Goal: Transaction & Acquisition: Purchase product/service

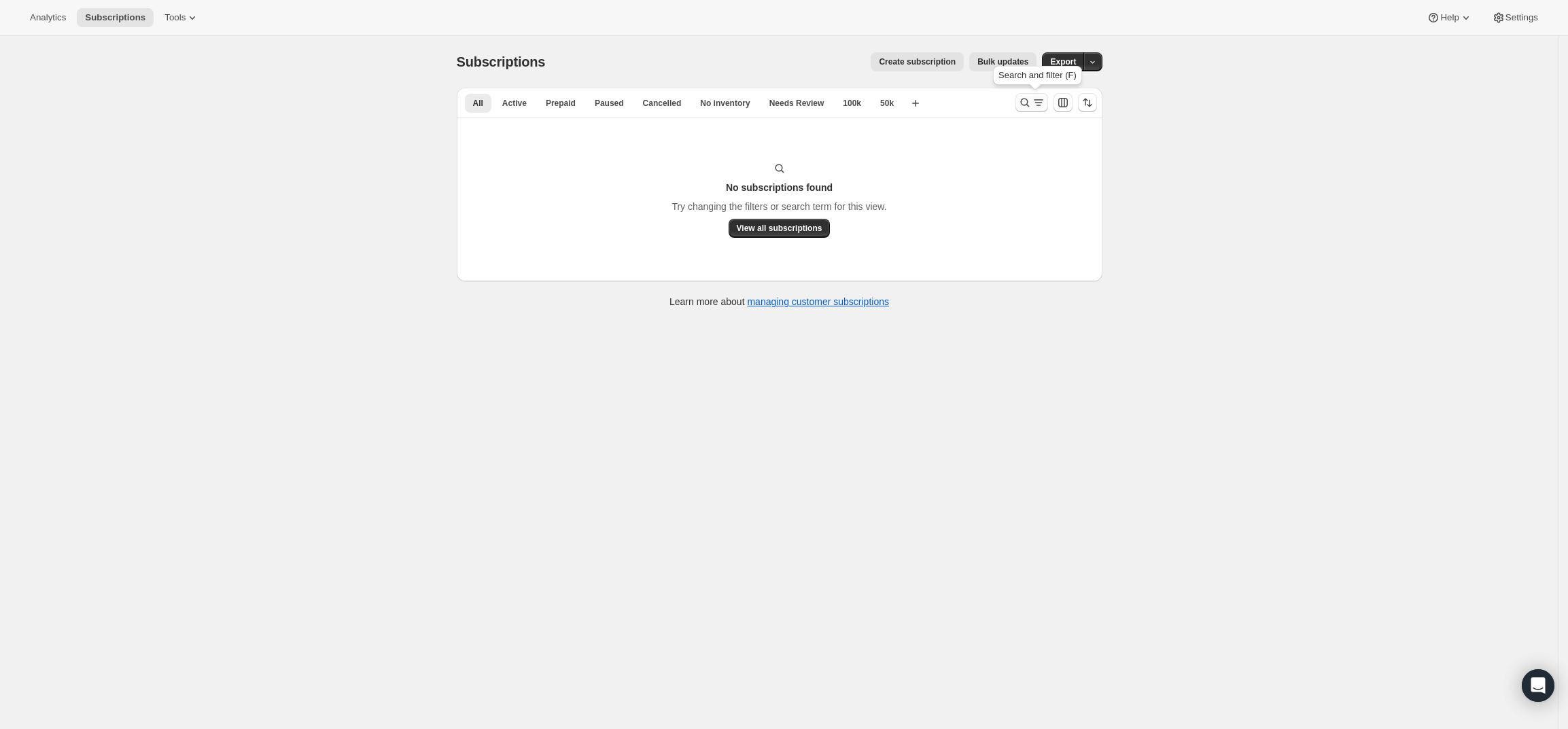
click at [1029, 103] on icon "Search and filter results" at bounding box center [1024, 102] width 13 height 13
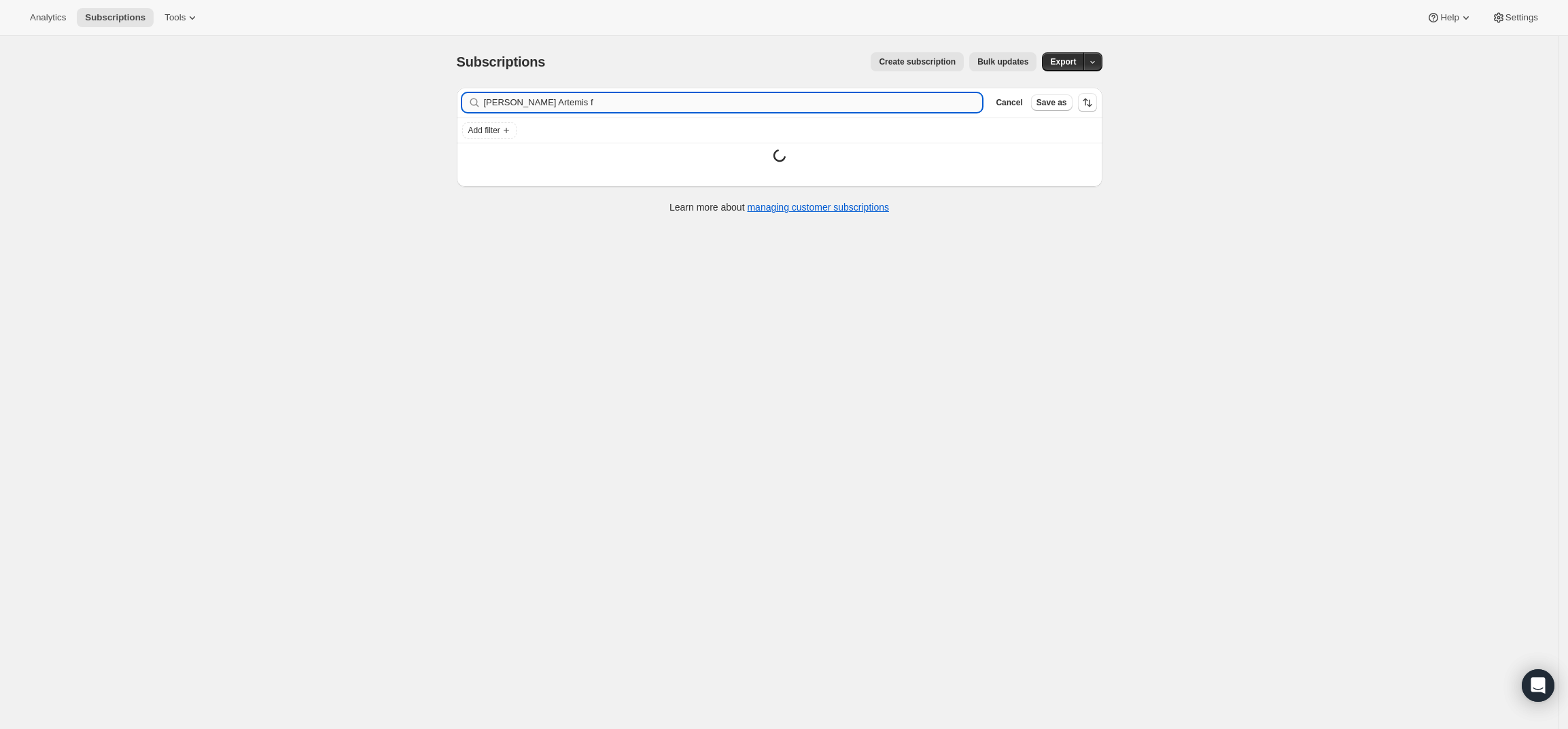
click at [923, 108] on input "[PERSON_NAME] Artemis f" at bounding box center [733, 102] width 499 height 19
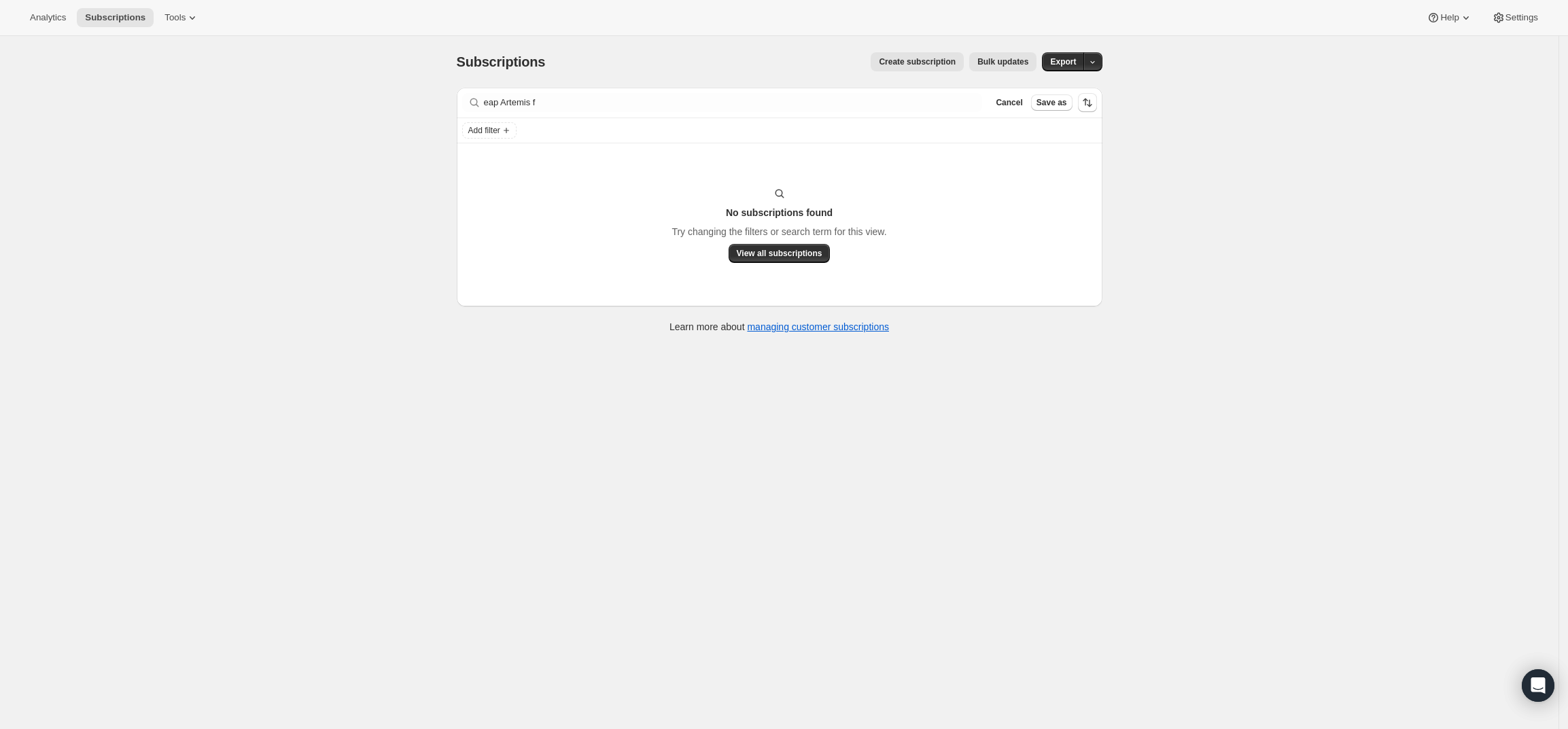
click at [675, 92] on div "Filter subscribers eap Artemis f Clear Cancel Save as" at bounding box center [779, 102] width 645 height 30
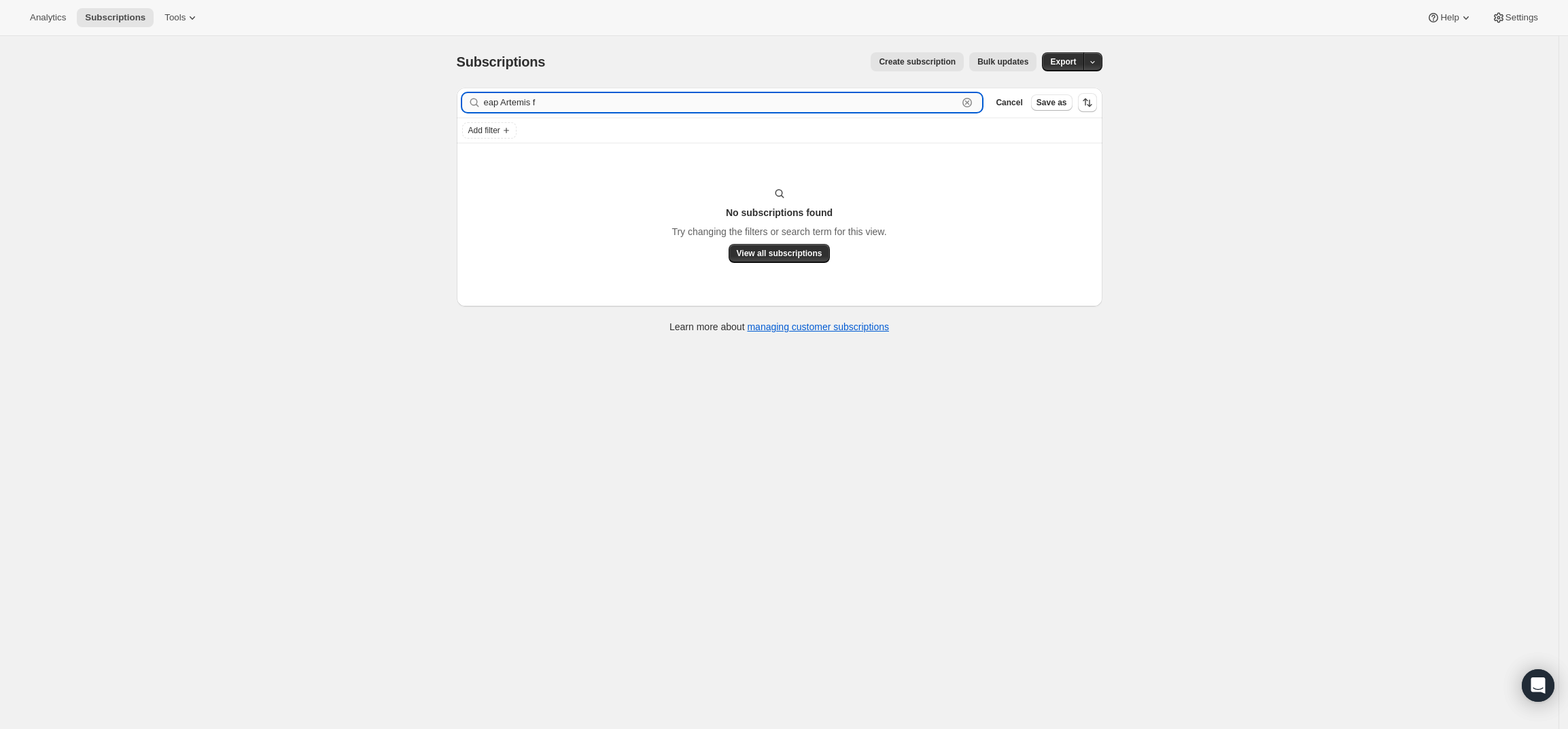
click at [672, 100] on input "eap Artemis f" at bounding box center [721, 102] width 475 height 19
paste input "[PERSON_NAME]"
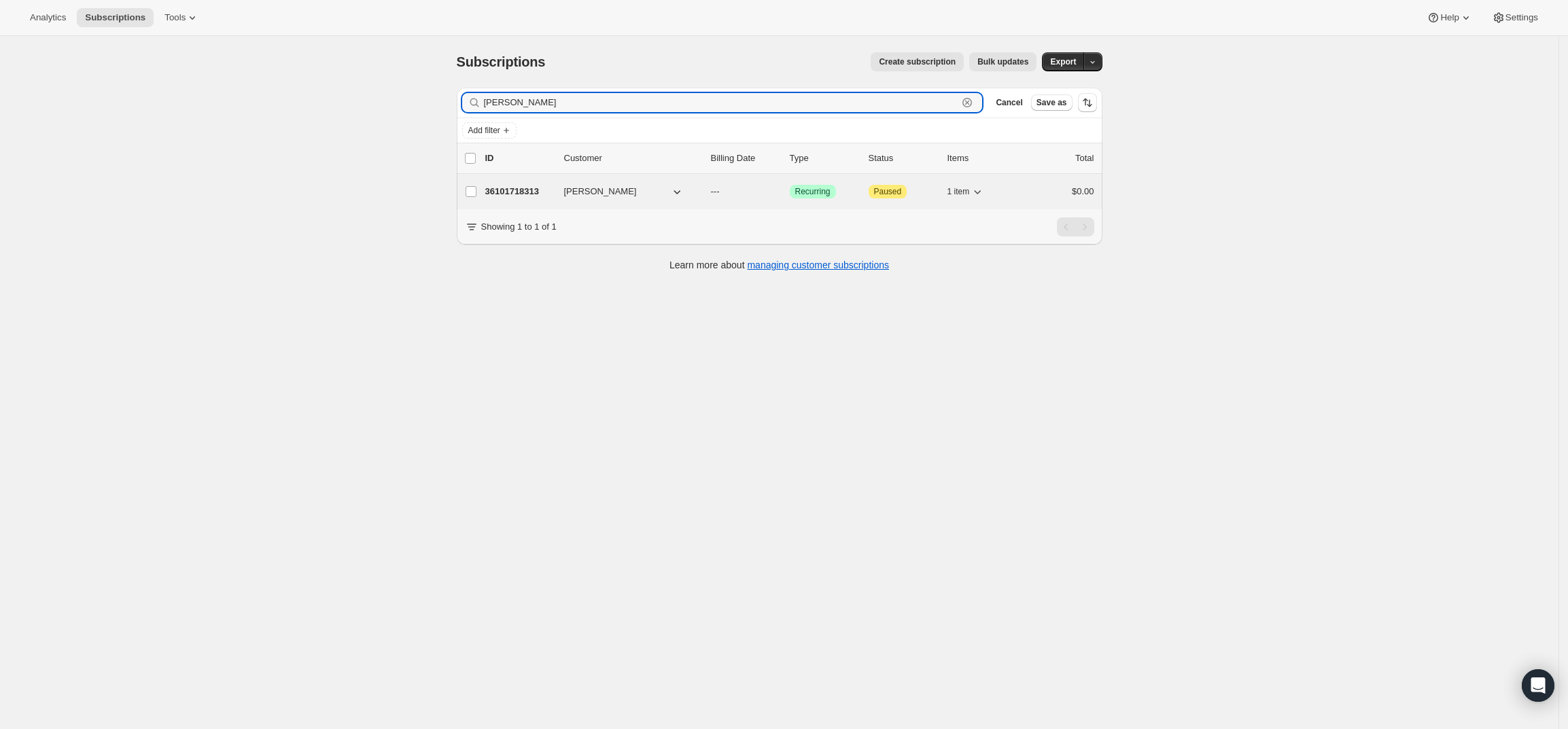
type input "[PERSON_NAME]"
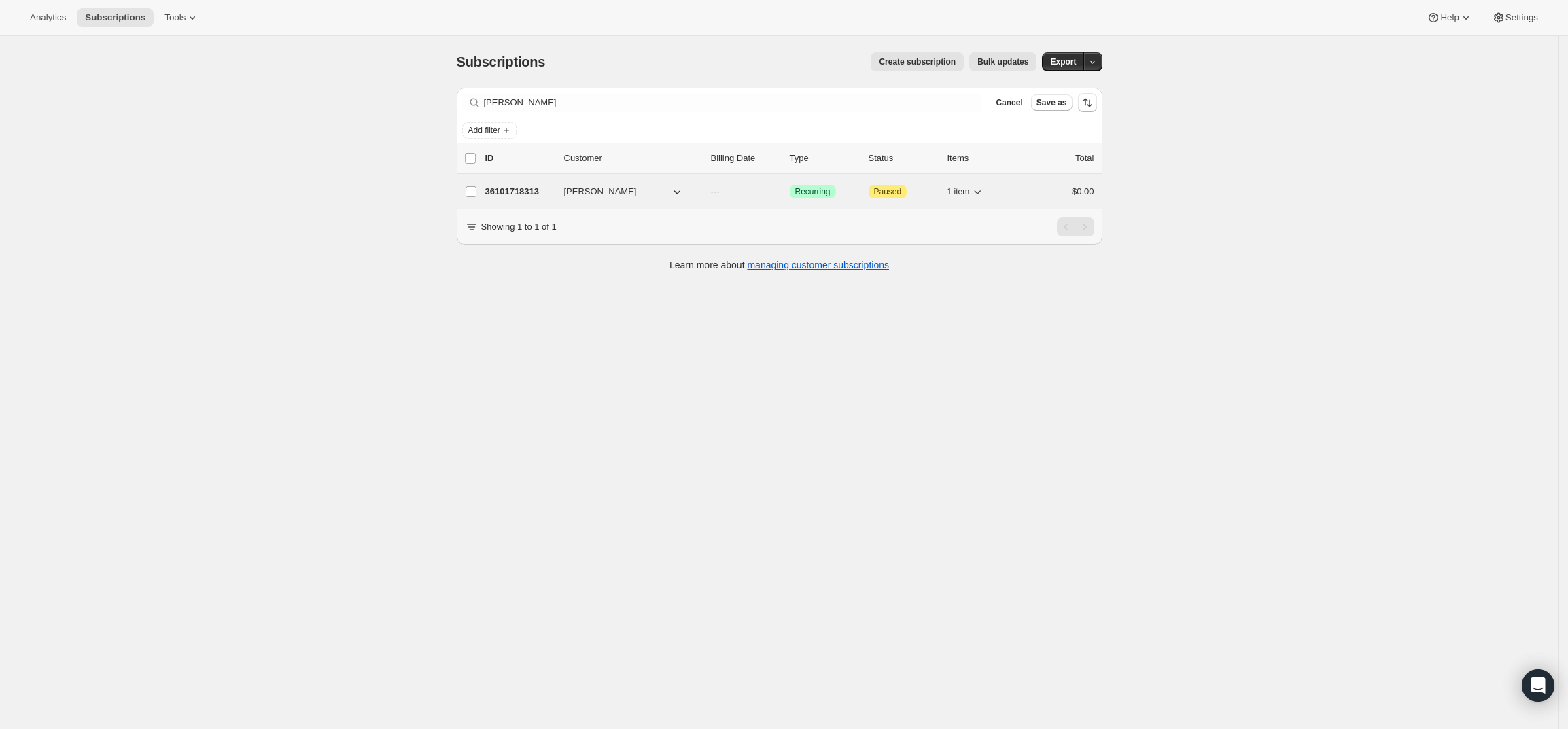
click at [530, 188] on p "36101718313" at bounding box center [519, 191] width 68 height 13
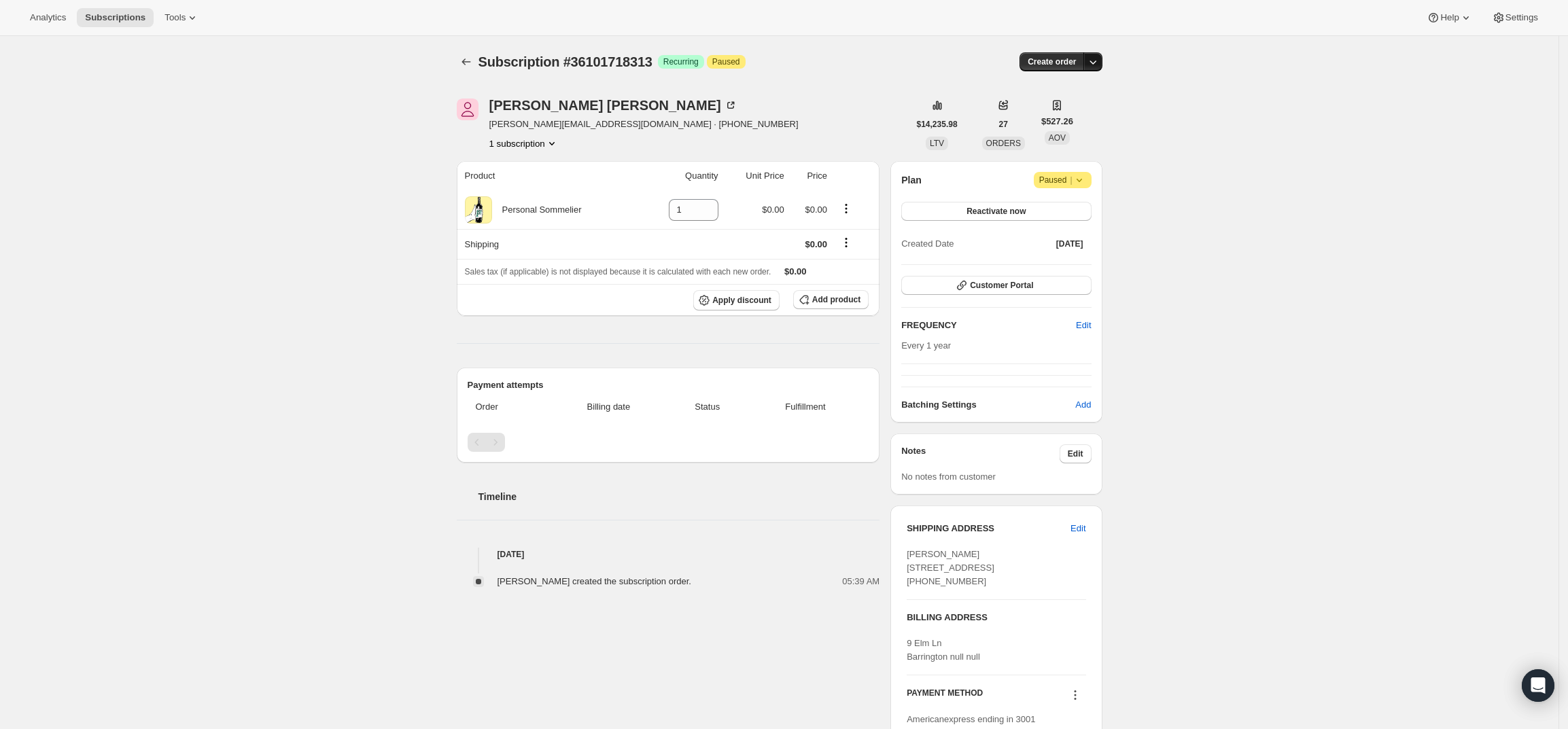
click at [1100, 60] on icon "button" at bounding box center [1092, 62] width 13 height 13
click at [1083, 111] on span "Create custom one-time order" at bounding box center [1039, 113] width 118 height 10
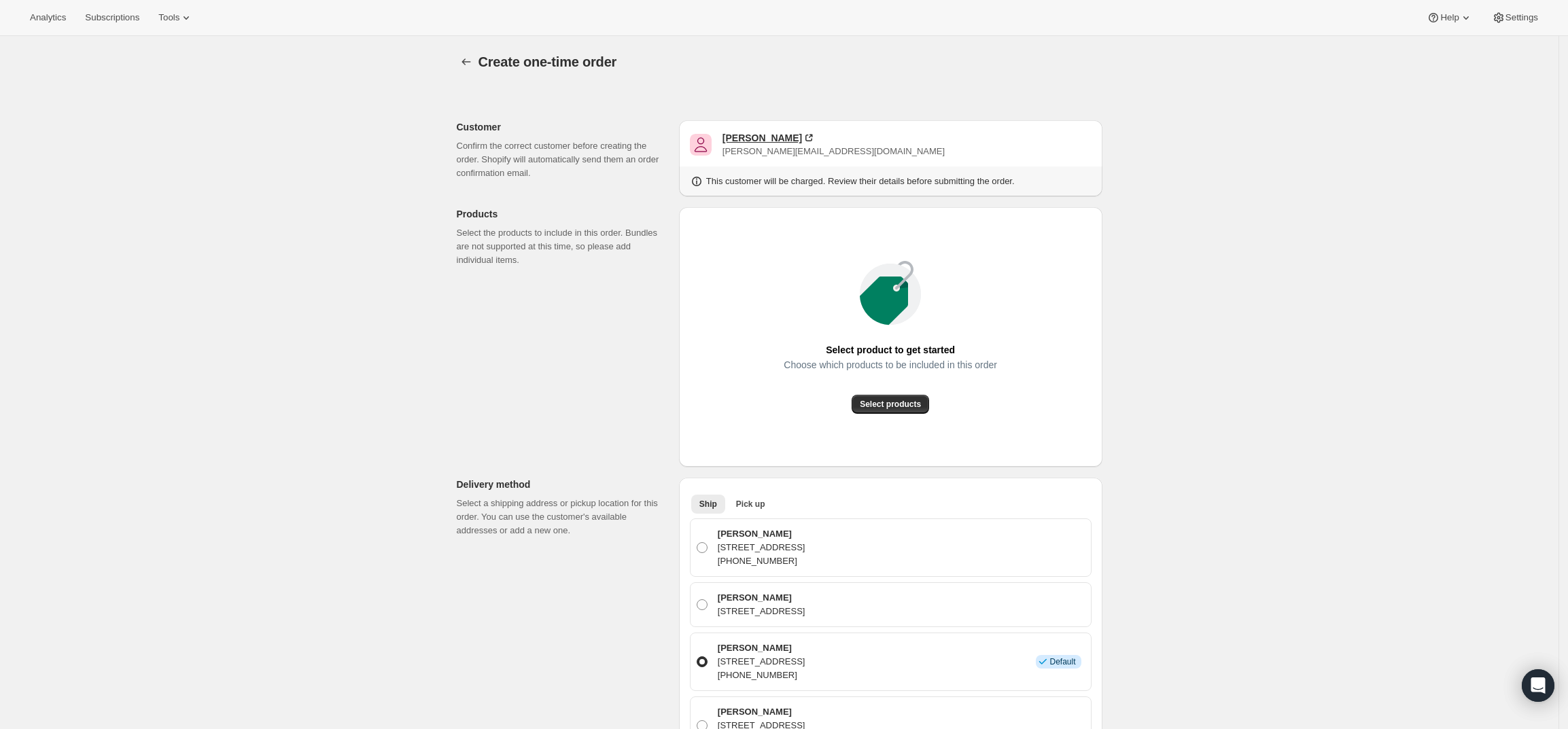
click at [760, 132] on div "[PERSON_NAME]" at bounding box center [762, 137] width 79 height 13
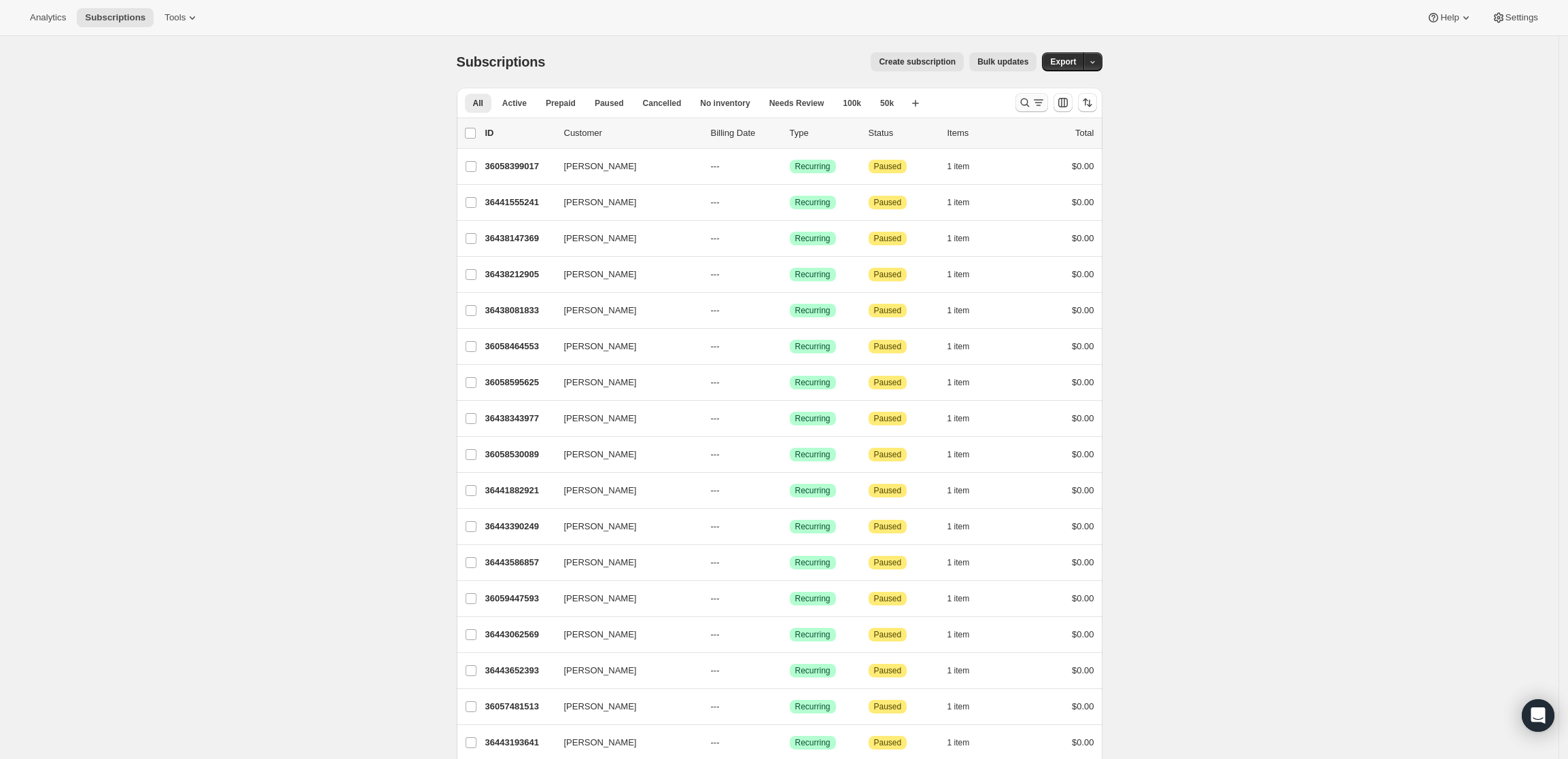
click at [1031, 98] on icon "Search and filter results" at bounding box center [1024, 102] width 13 height 13
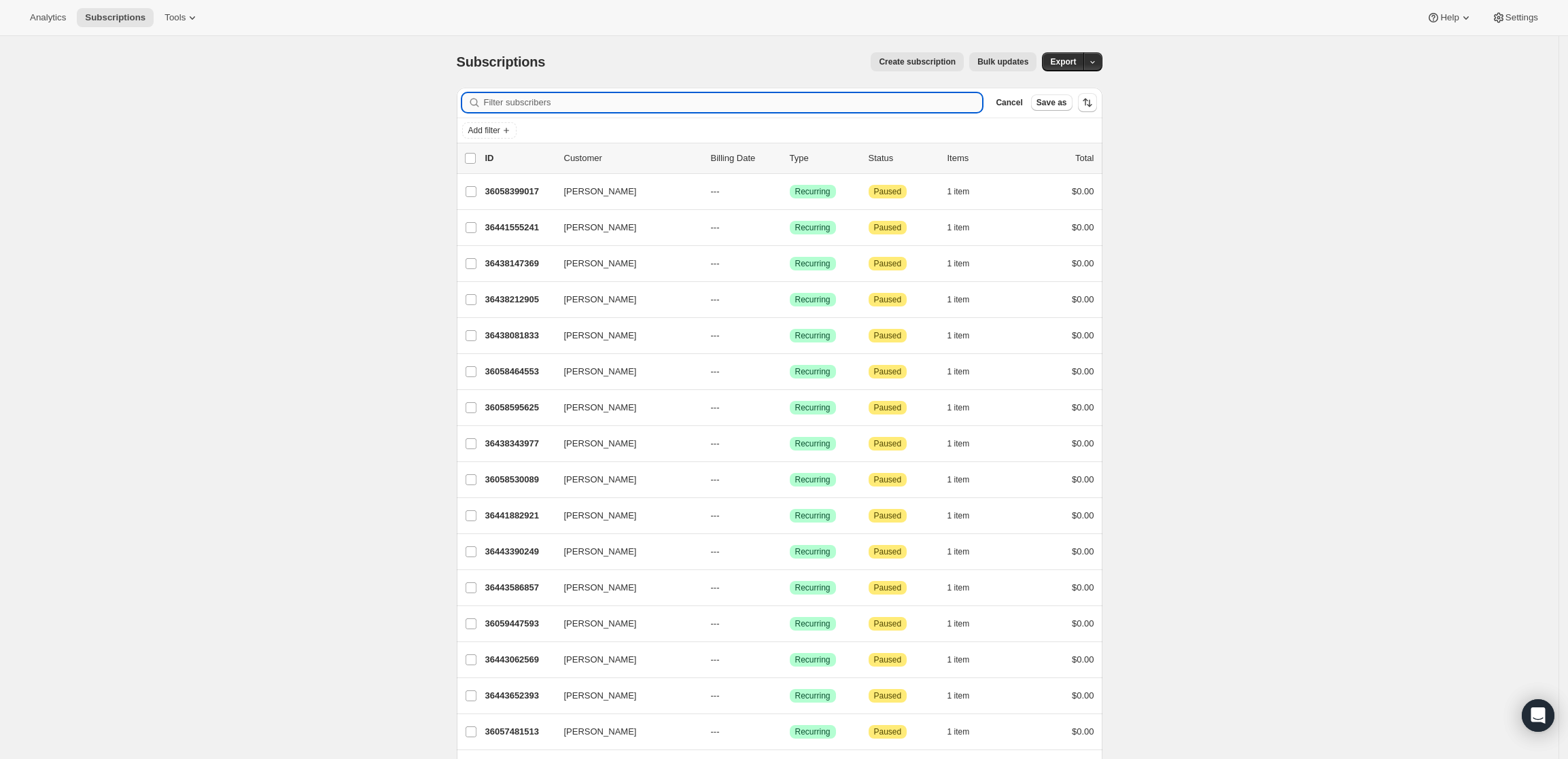
click at [786, 110] on input "Filter subscribers" at bounding box center [733, 102] width 499 height 19
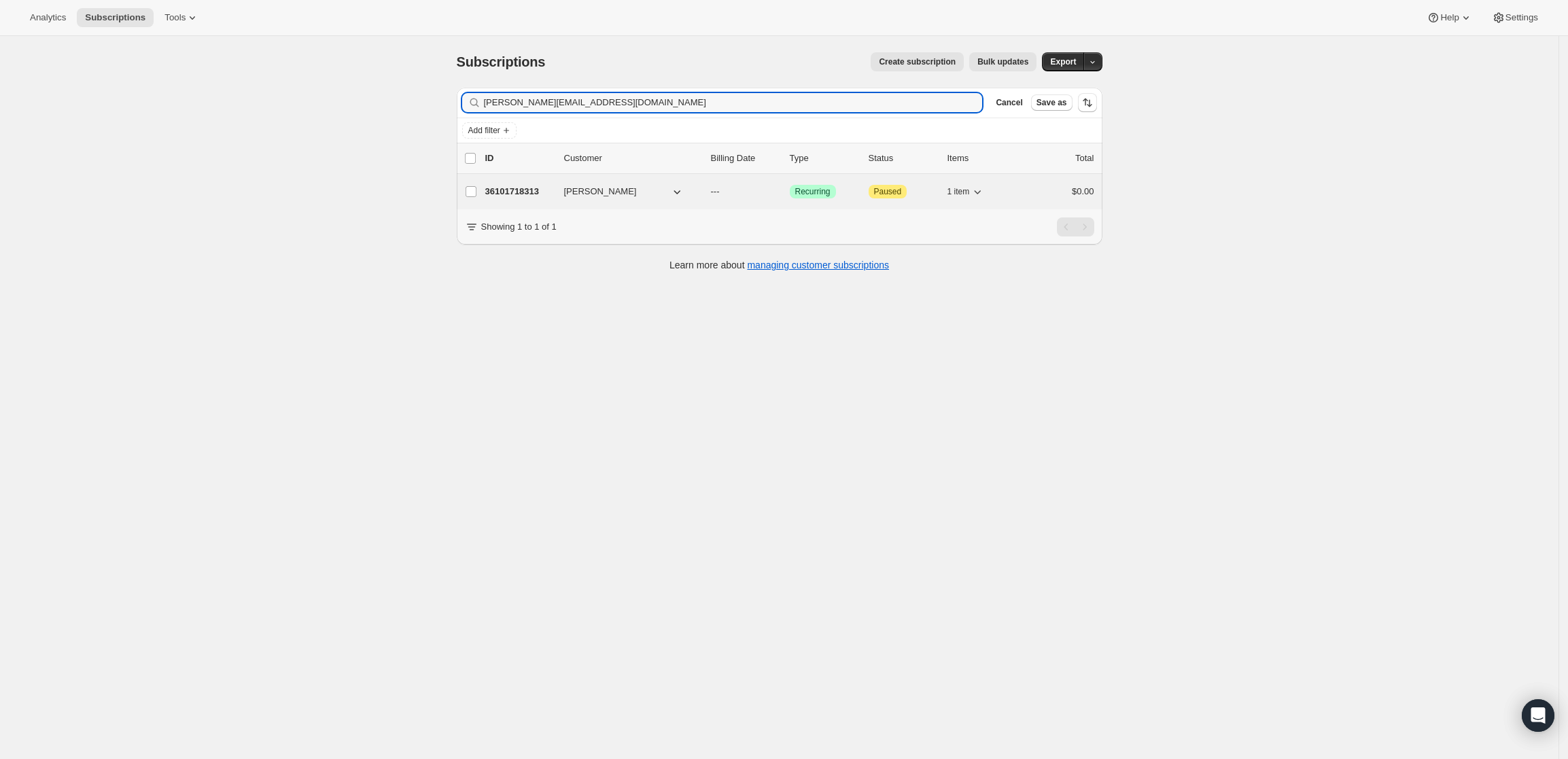
type input "[PERSON_NAME][EMAIL_ADDRESS][DOMAIN_NAME]"
click at [519, 186] on p "36101718313" at bounding box center [519, 191] width 68 height 13
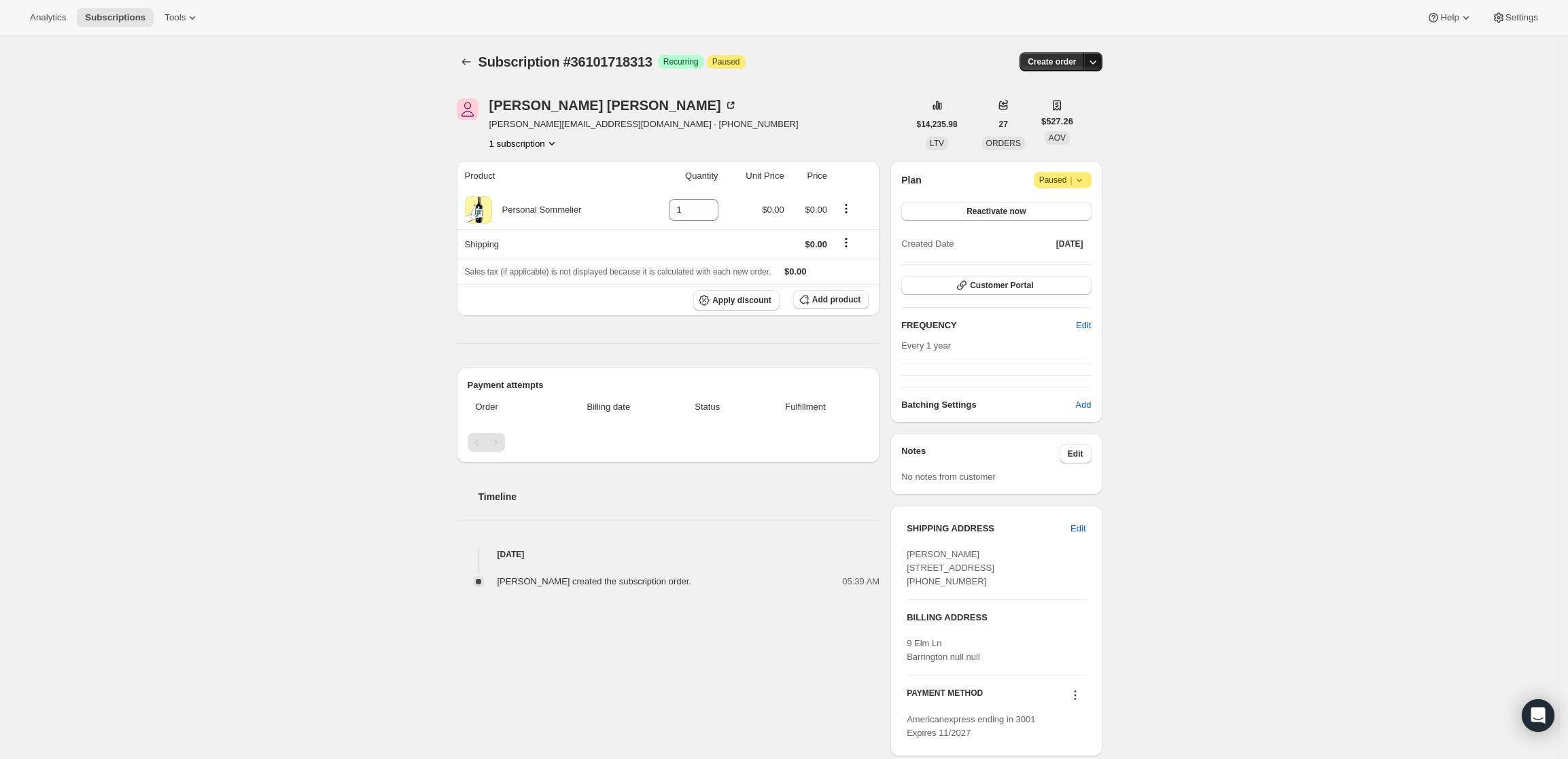
click at [1098, 65] on icon "button" at bounding box center [1092, 62] width 13 height 13
click at [1090, 107] on span "Create custom one-time order" at bounding box center [1039, 113] width 118 height 13
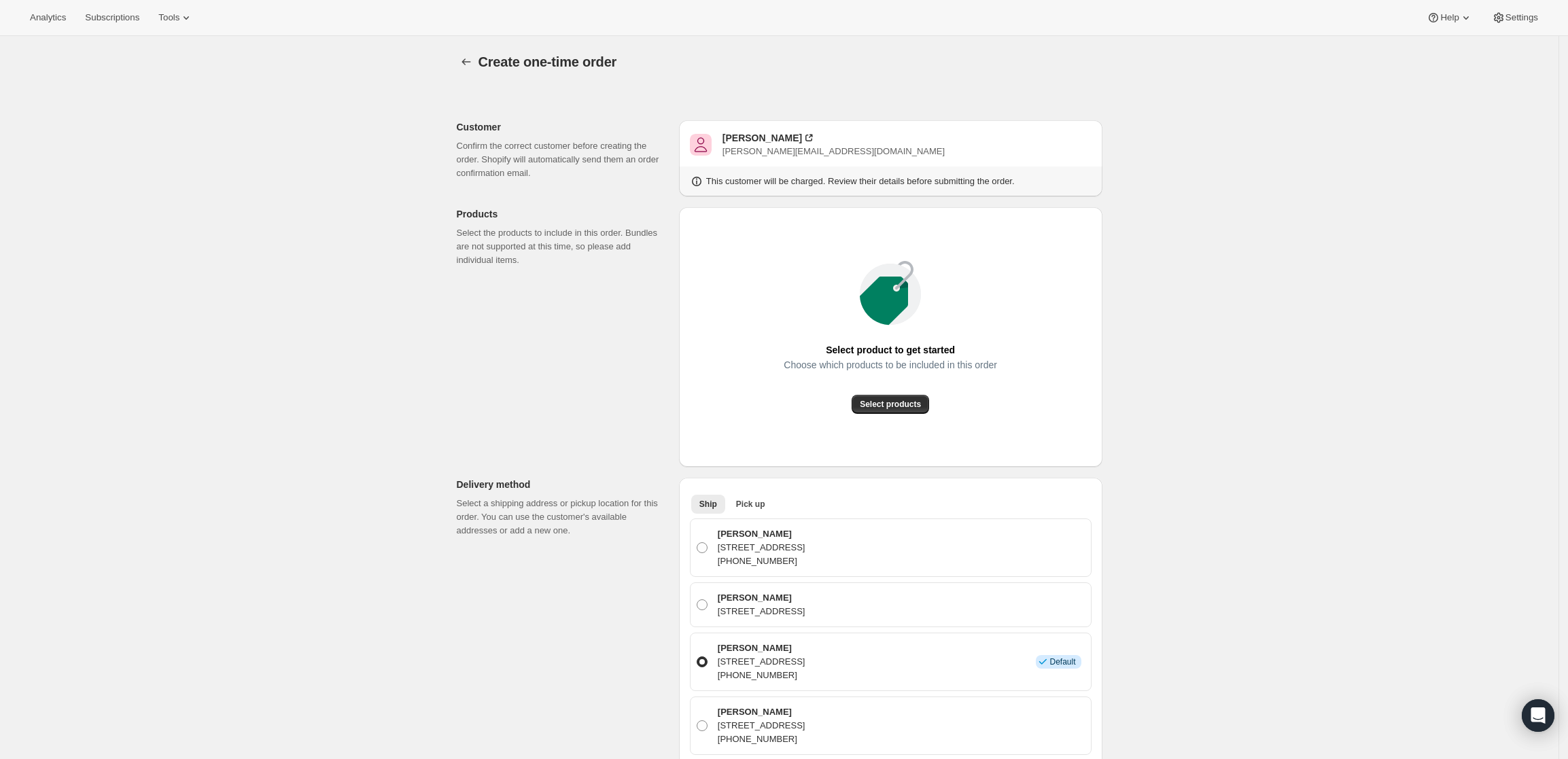
click at [895, 417] on div "Select product to get started Choose which products to be included in this orde…" at bounding box center [890, 337] width 401 height 238
click at [897, 404] on span "Select products" at bounding box center [890, 404] width 61 height 11
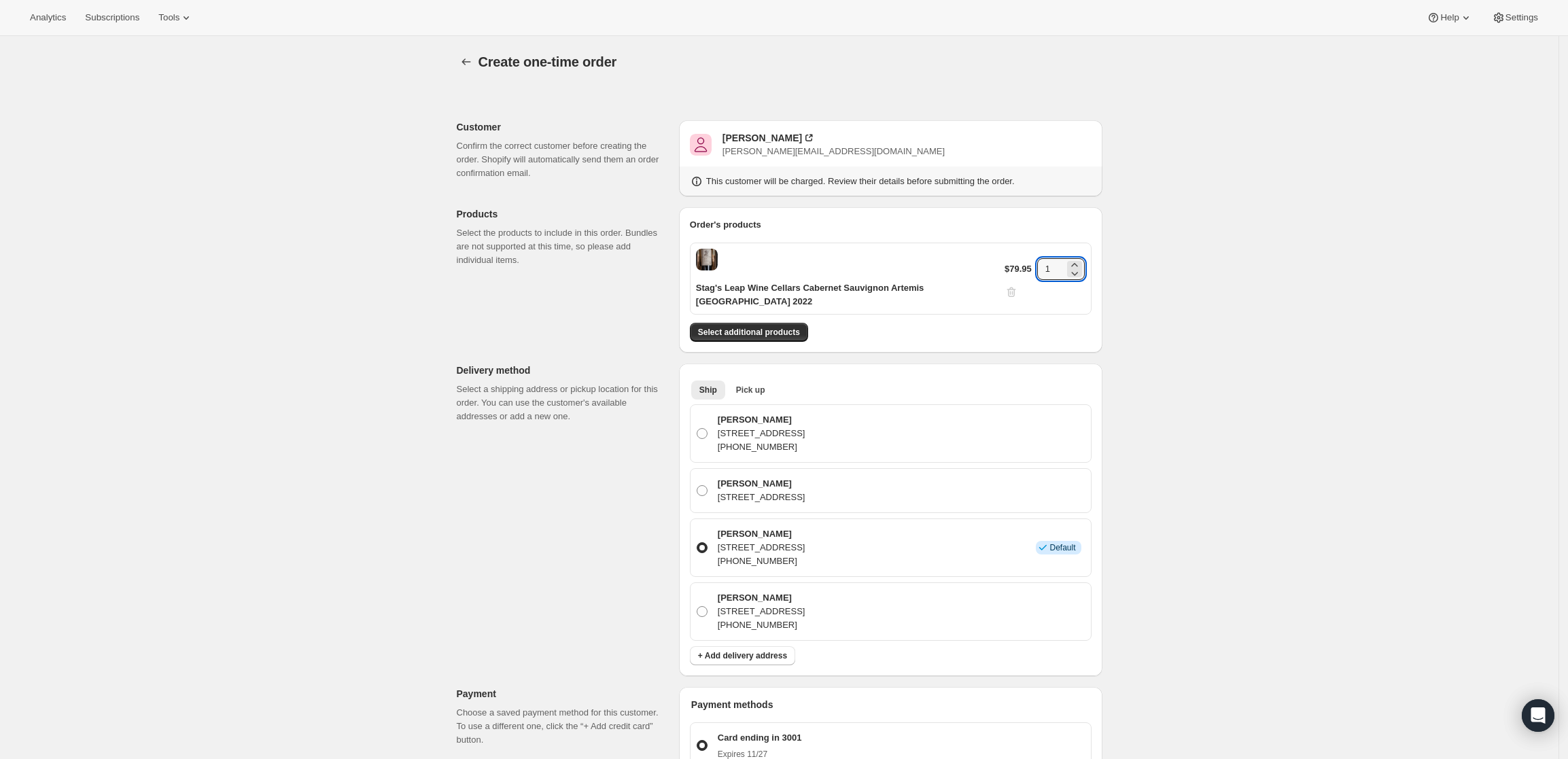
drag, startPoint x: 1053, startPoint y: 257, endPoint x: 1012, endPoint y: 263, distance: 41.4
click at [1012, 263] on div "$79.95 1" at bounding box center [1045, 278] width 81 height 41
type input "6"
click at [1497, 308] on div "Create one-time order. This page is ready Create one-time order Customer Confir…" at bounding box center [779, 621] width 1559 height 1171
click at [759, 327] on span "Select additional products" at bounding box center [749, 332] width 102 height 11
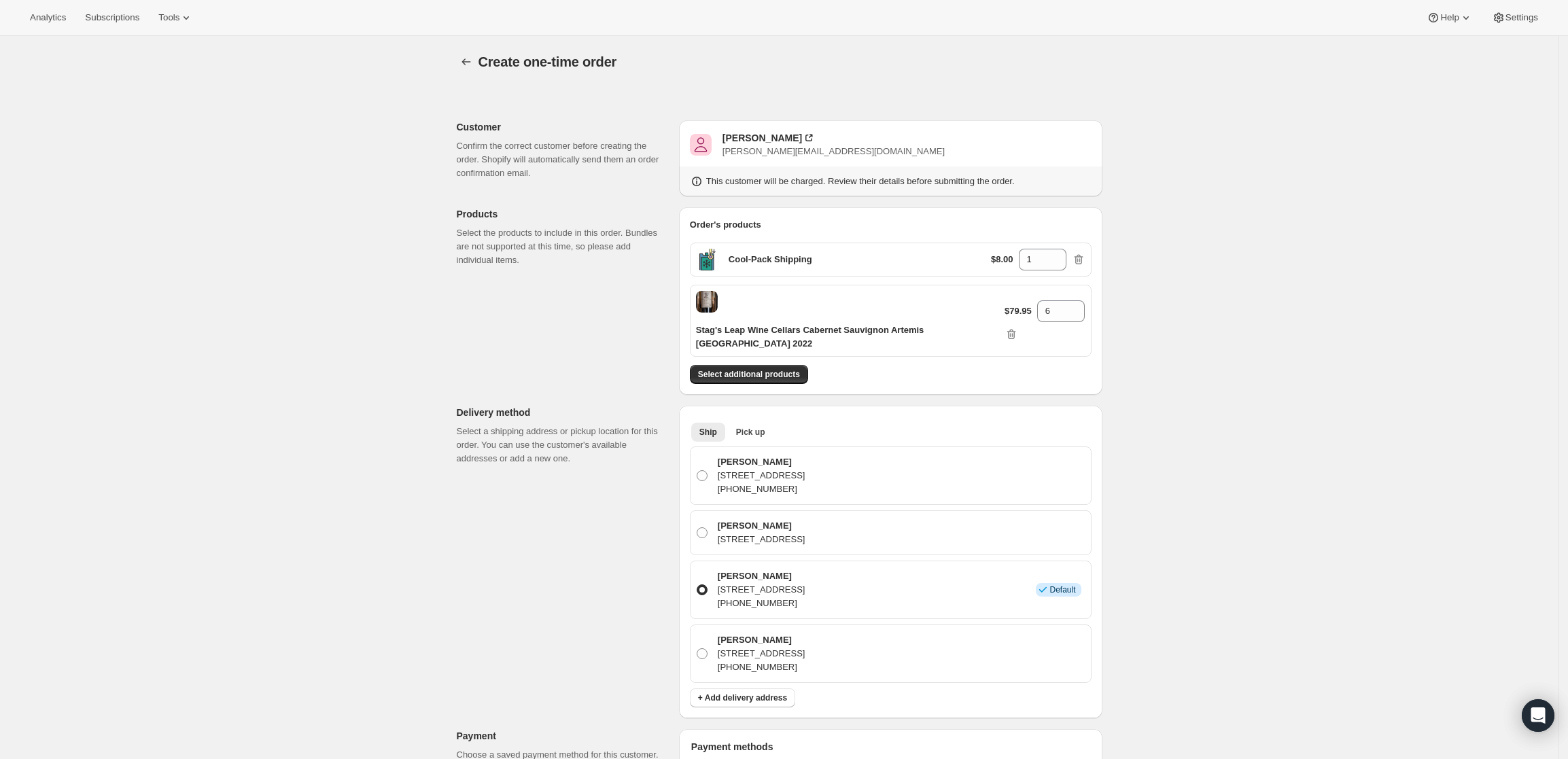
click at [1268, 462] on div "Create one-time order. This page is ready Create one-time order Customer Confir…" at bounding box center [779, 642] width 1559 height 1213
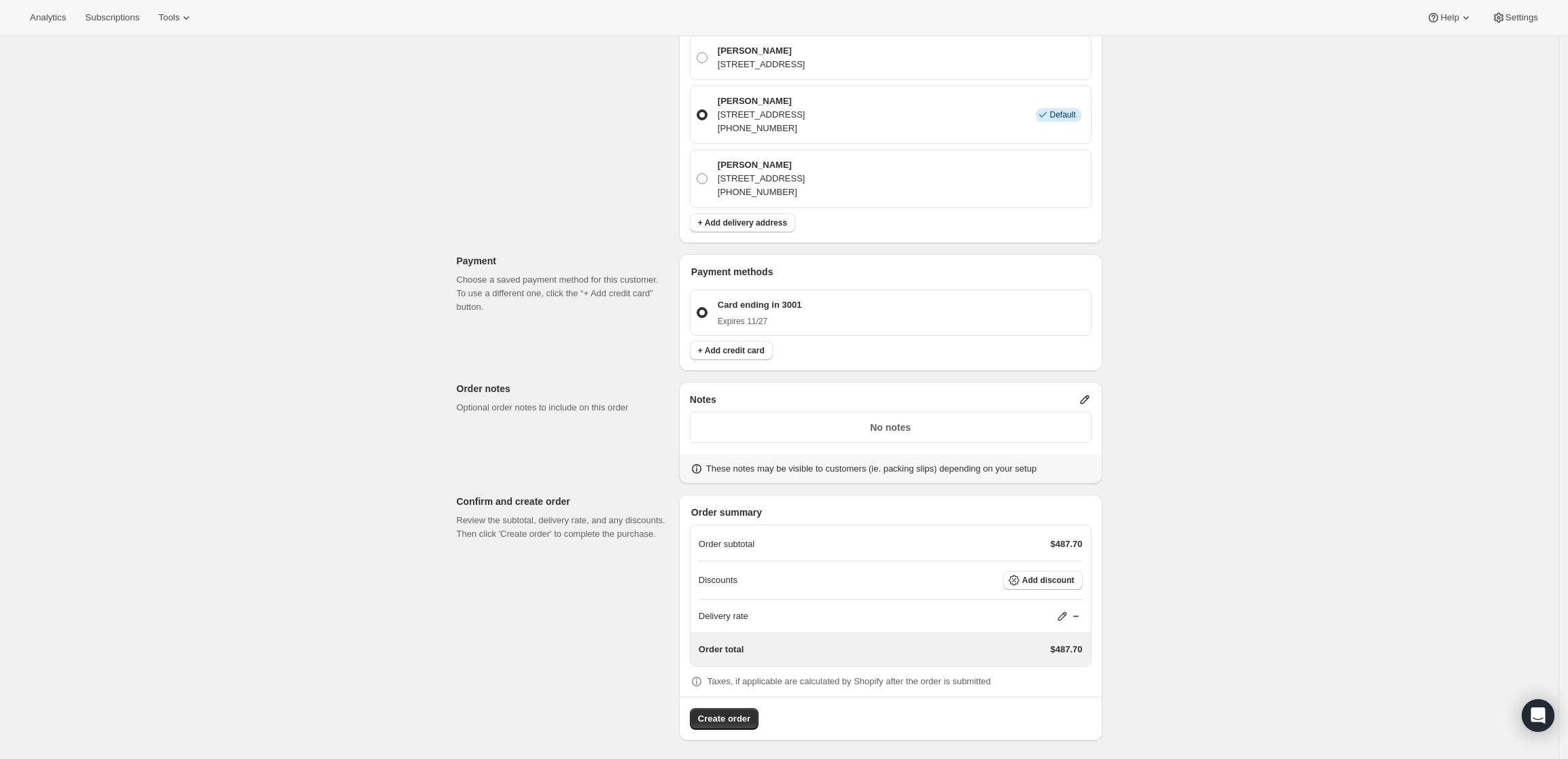
scroll to position [464, 0]
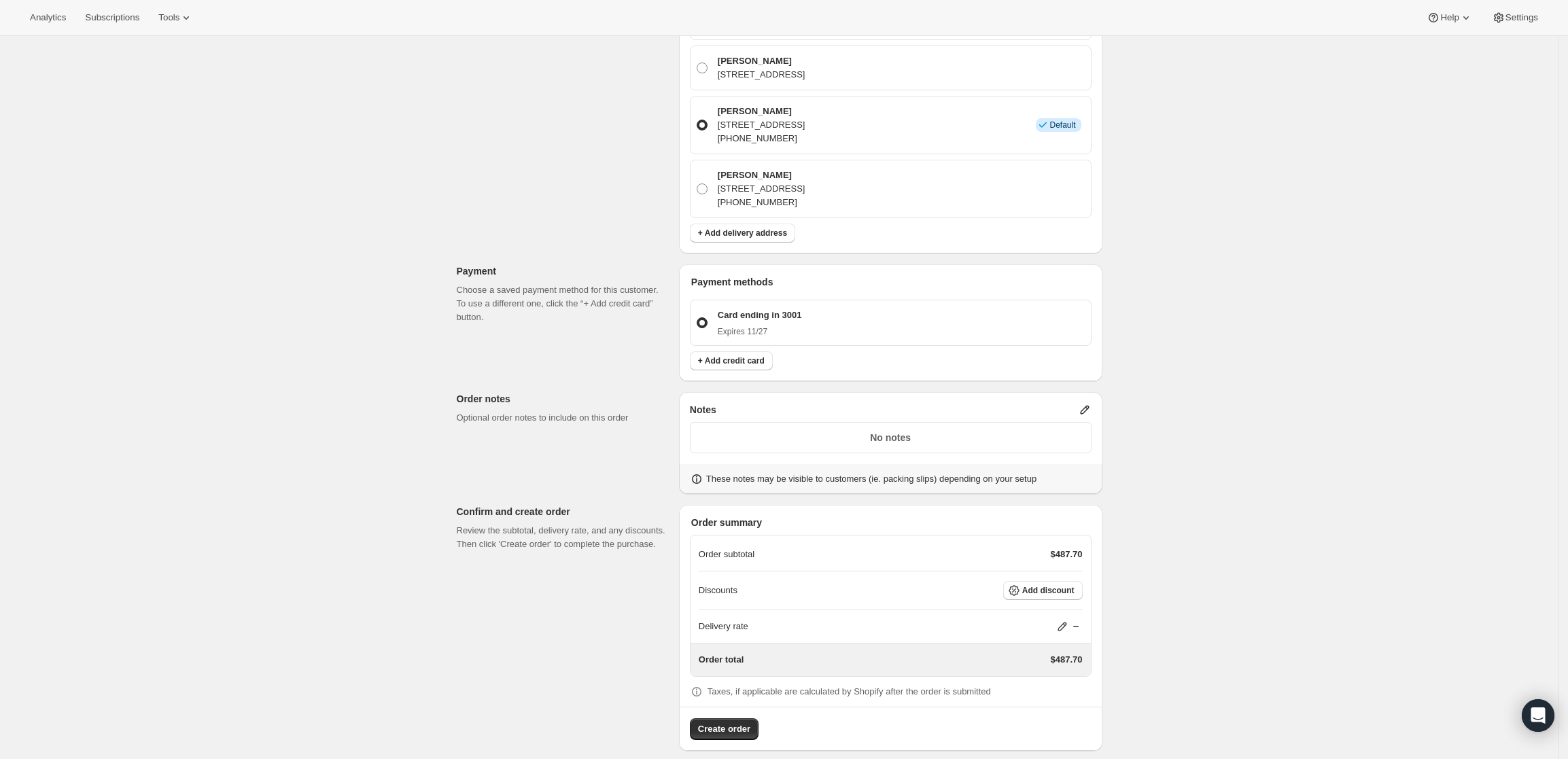
click at [1069, 620] on icon at bounding box center [1061, 626] width 13 height 13
click at [1043, 658] on input "0" at bounding box center [1069, 664] width 122 height 22
type input "0"
click at [1162, 597] on div "Create one-time order. This page is ready Create one-time order Customer Confir…" at bounding box center [779, 172] width 1559 height 1202
click at [1086, 403] on icon at bounding box center [1084, 409] width 13 height 13
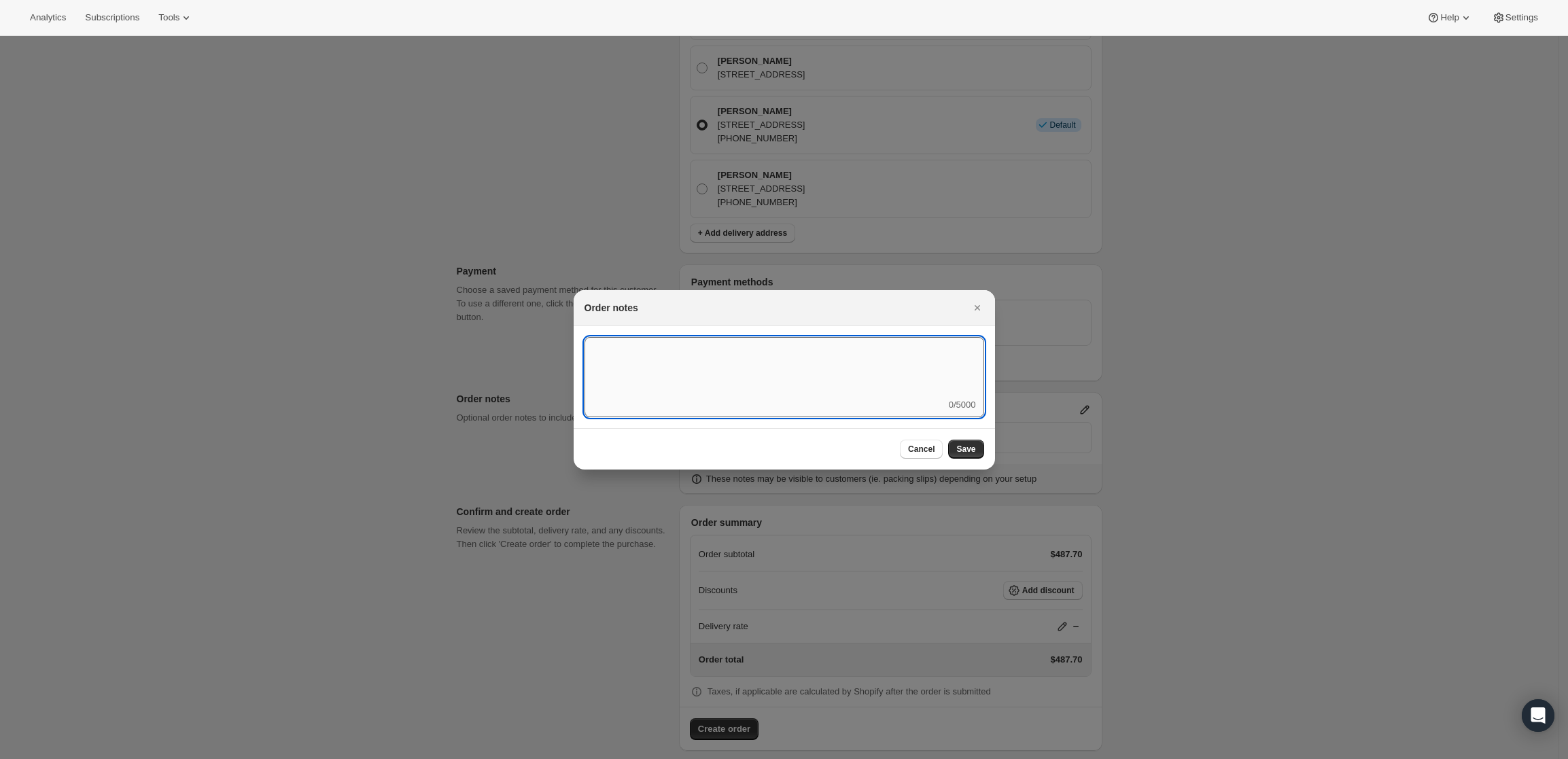
click at [774, 369] on textarea ":rd5:" at bounding box center [784, 368] width 400 height 61
type textarea "Temp Conrol"
click at [959, 440] on button "Save" at bounding box center [965, 449] width 35 height 19
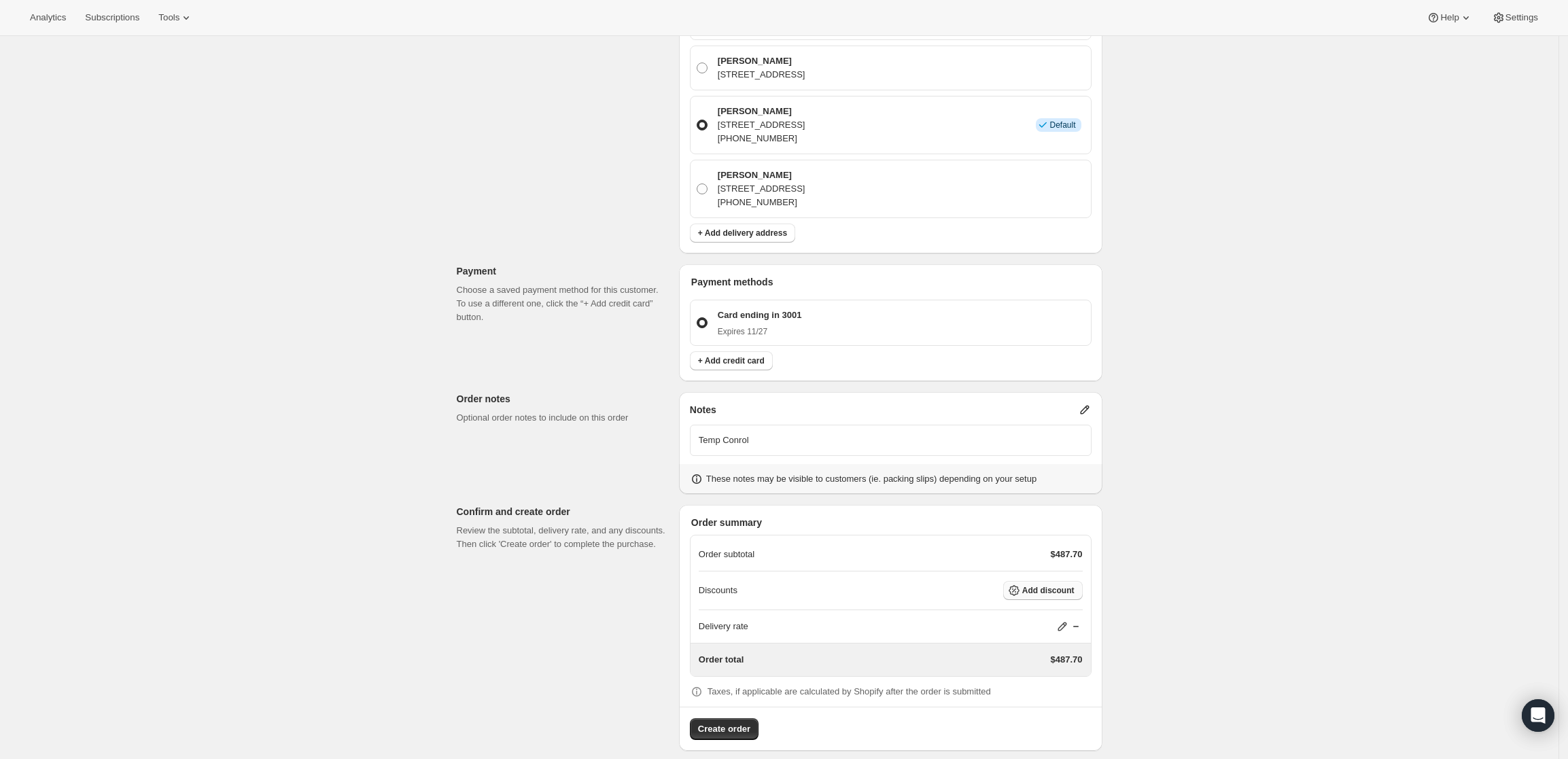
click at [1041, 585] on span "Add discount" at bounding box center [1047, 591] width 52 height 11
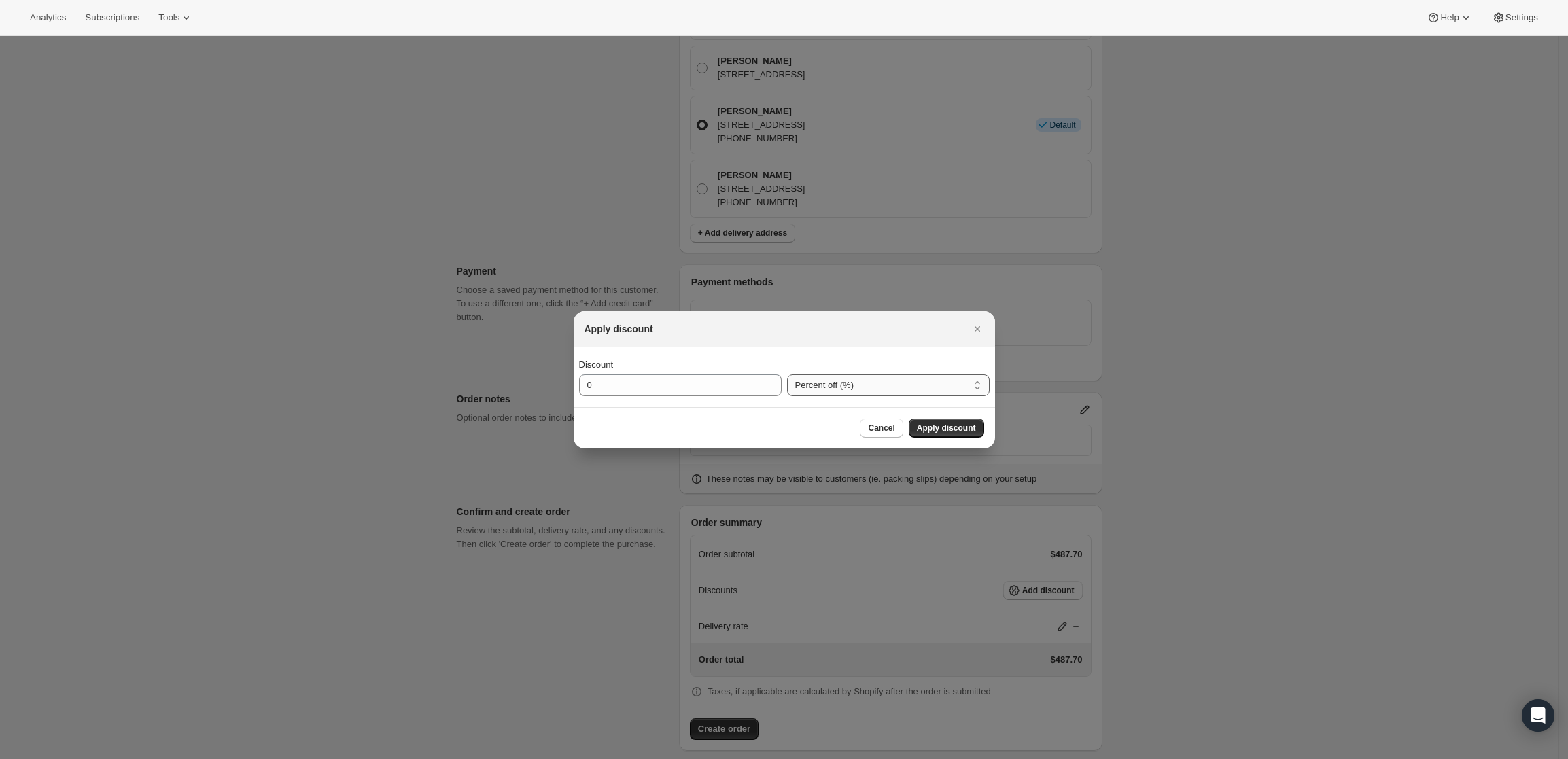
click at [912, 386] on select "Percent off (%) Amount off ($)" at bounding box center [888, 385] width 203 height 22
select select "fixedAmount"
click at [787, 374] on select "Percent off (%) Amount off ($)" at bounding box center [888, 385] width 203 height 22
click at [718, 380] on input "0" at bounding box center [670, 385] width 182 height 22
type input "120"
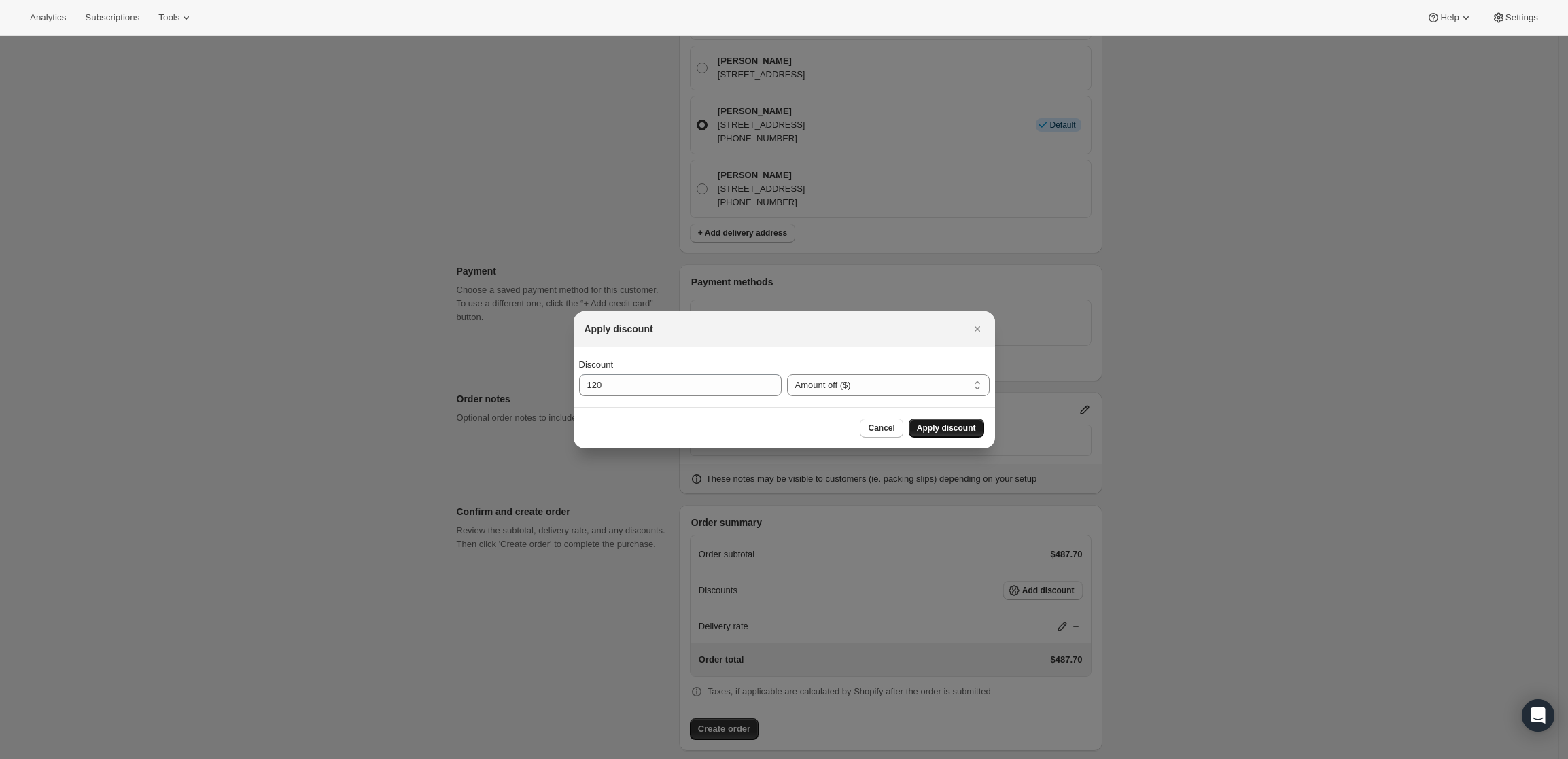
click at [919, 426] on button "Apply discount" at bounding box center [946, 428] width 76 height 19
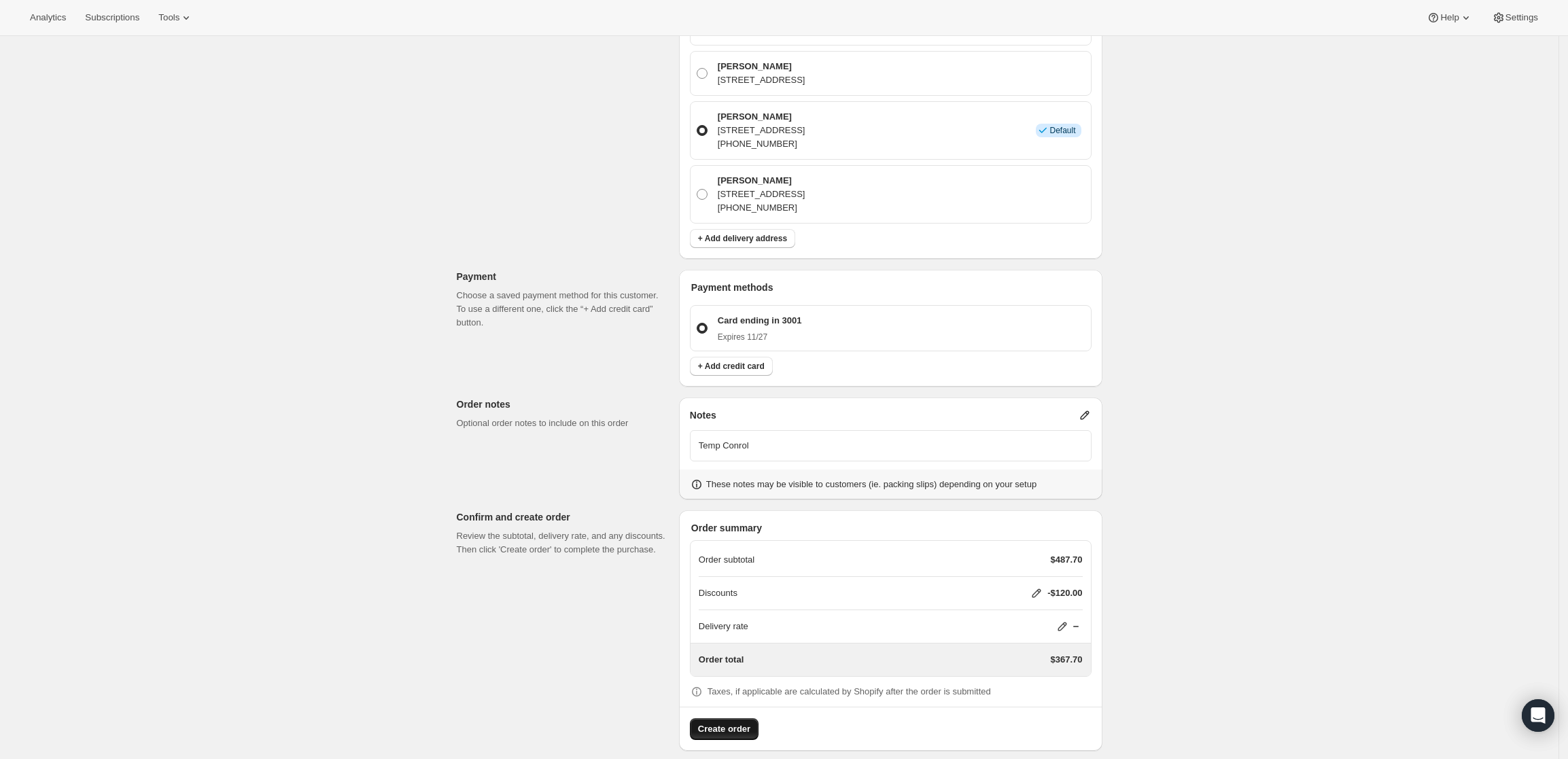
click at [720, 722] on span "Create order" at bounding box center [724, 729] width 52 height 13
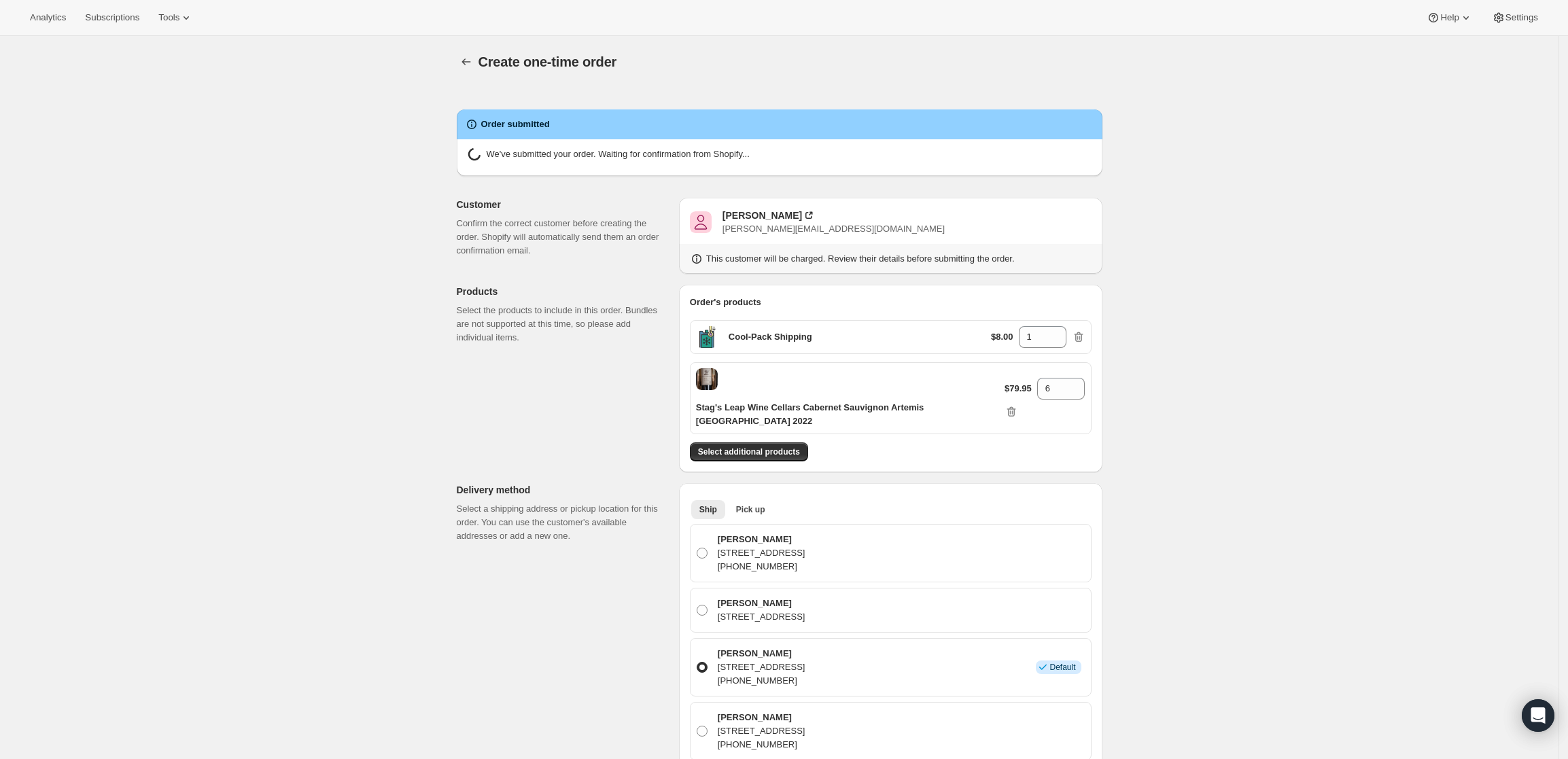
radio input "true"
